Goal: Task Accomplishment & Management: Manage account settings

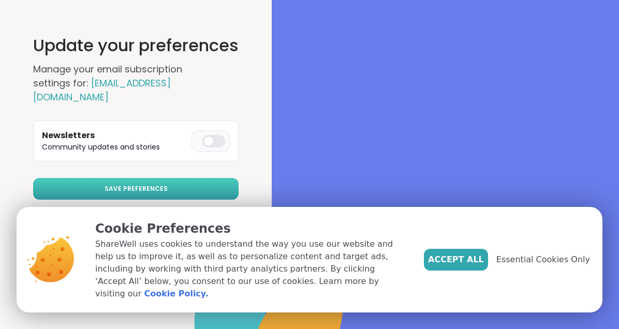
click at [148, 184] on span "Save Preferences" at bounding box center [136, 188] width 63 height 9
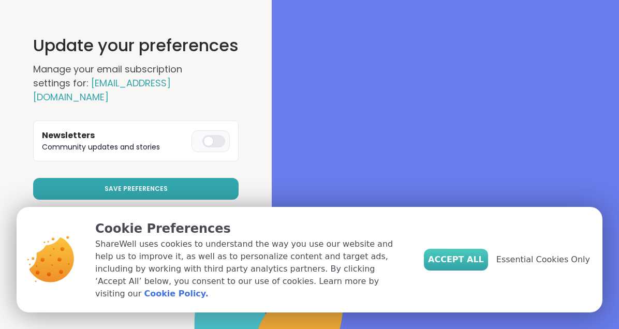
click at [483, 260] on span "Accept All" at bounding box center [456, 260] width 56 height 12
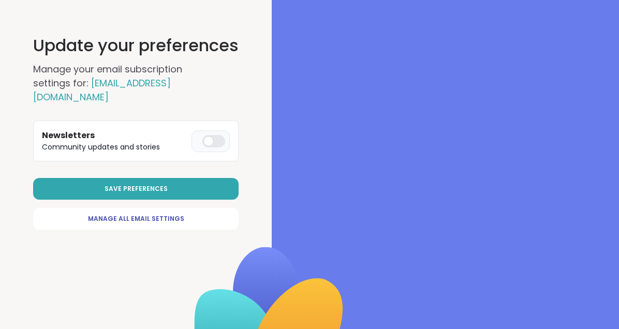
drag, startPoint x: 619, startPoint y: 24, endPoint x: 625, endPoint y: 160, distance: 136.3
click at [619, 160] on html "Update your preferences Manage your email subscription settings for: [EMAIL_ADD…" at bounding box center [309, 164] width 619 height 329
